Goal: Task Accomplishment & Management: Manage account settings

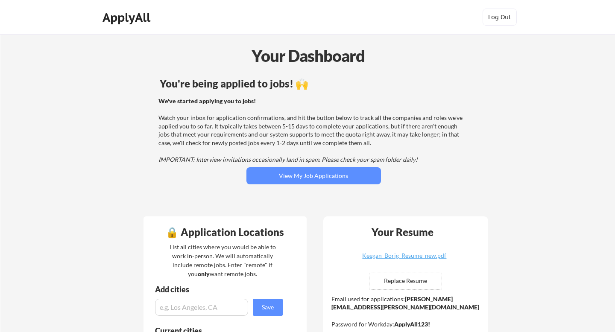
scroll to position [86, 0]
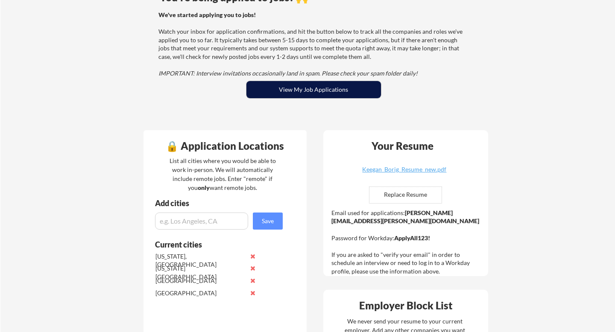
click at [313, 82] on button "View My Job Applications" at bounding box center [313, 89] width 135 height 17
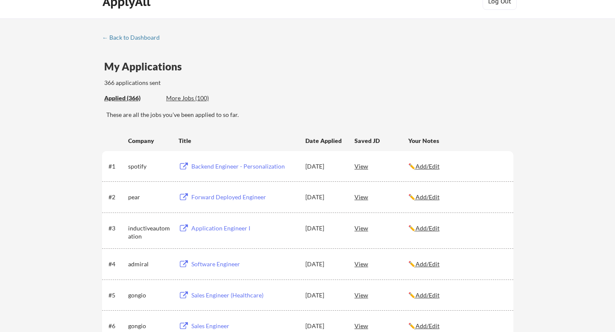
scroll to position [3, 0]
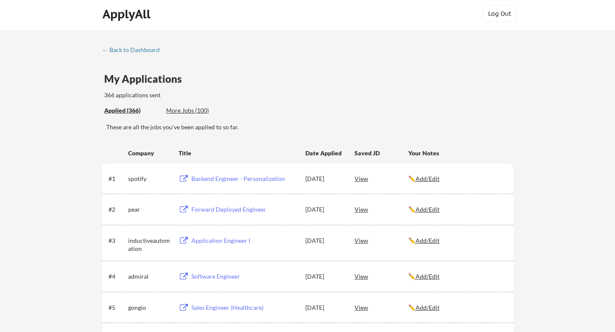
click at [212, 103] on div "Applied (366) More Jobs (100)" at bounding box center [166, 111] width 125 height 18
click at [189, 114] on div "More Jobs (100)" at bounding box center [197, 110] width 63 height 9
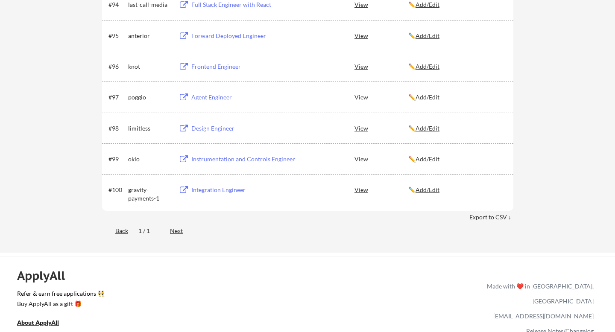
scroll to position [3240, 0]
click at [201, 100] on div "Agent Engineer" at bounding box center [244, 98] width 106 height 9
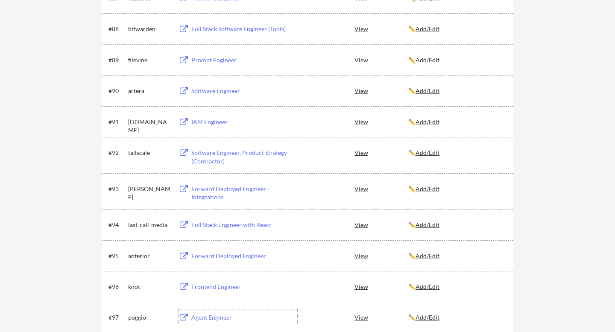
scroll to position [3032, 0]
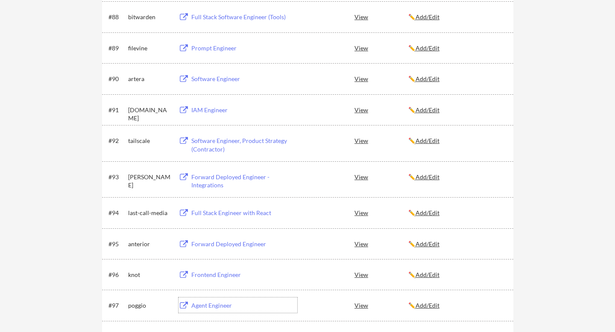
click at [231, 273] on div "Frontend Engineer" at bounding box center [244, 275] width 106 height 9
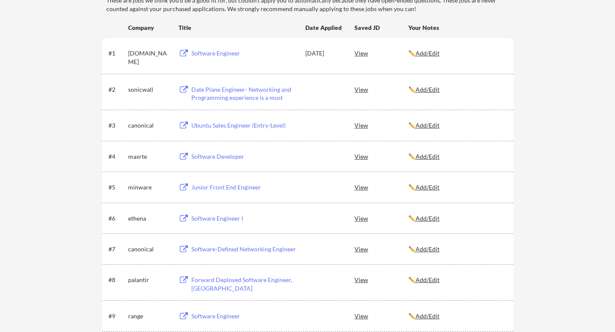
scroll to position [0, 0]
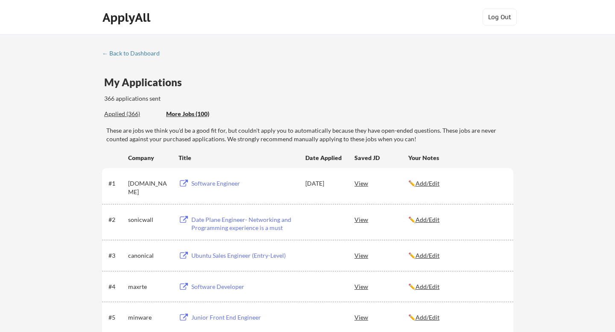
click at [126, 116] on div "Applied (366)" at bounding box center [132, 114] width 56 height 9
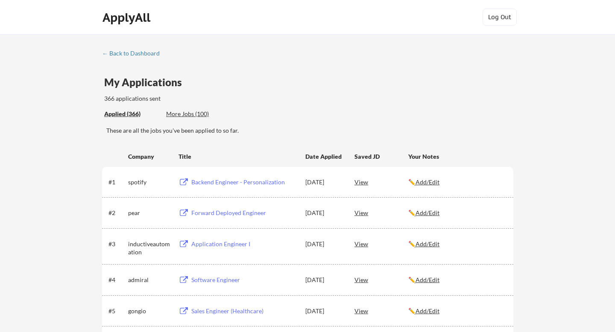
scroll to position [23, 0]
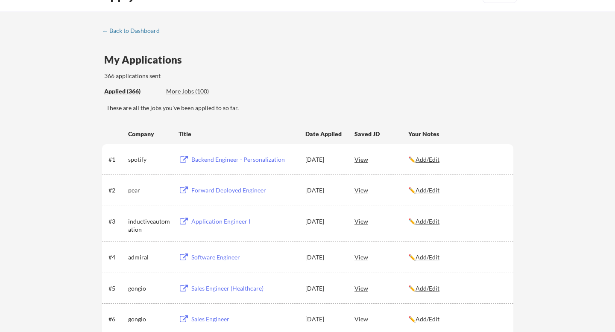
click at [308, 80] on div "My Applications 366 applications sent" at bounding box center [308, 68] width 409 height 26
